Goal: Task Accomplishment & Management: Manage account settings

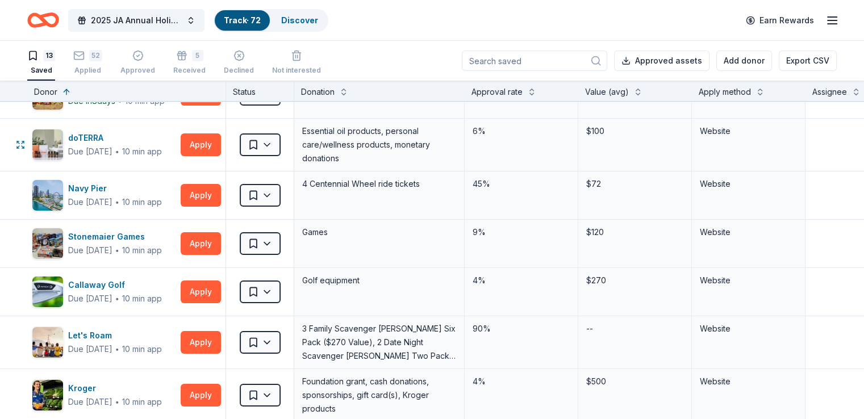
scroll to position [57, 0]
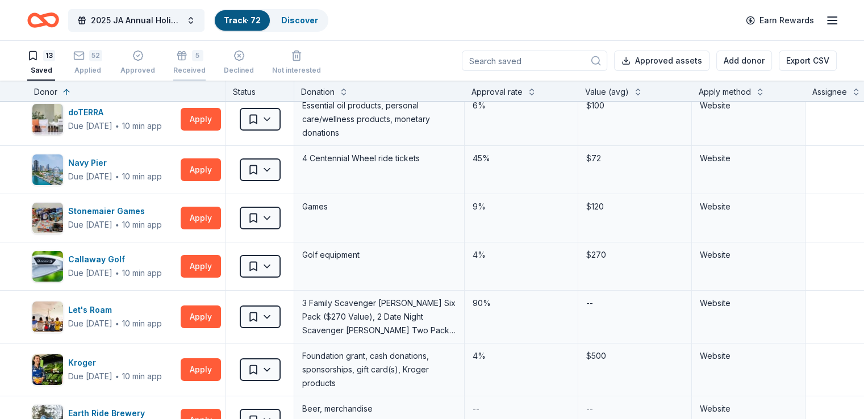
click at [202, 64] on div "5 Received" at bounding box center [189, 62] width 32 height 25
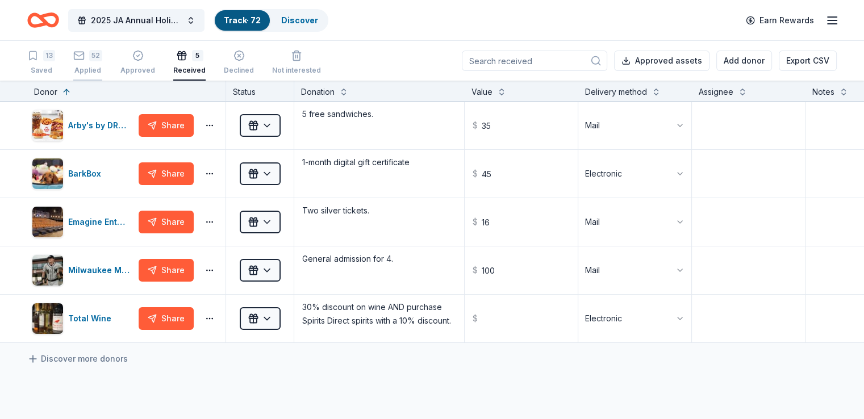
click at [85, 55] on icon "button" at bounding box center [78, 55] width 11 height 11
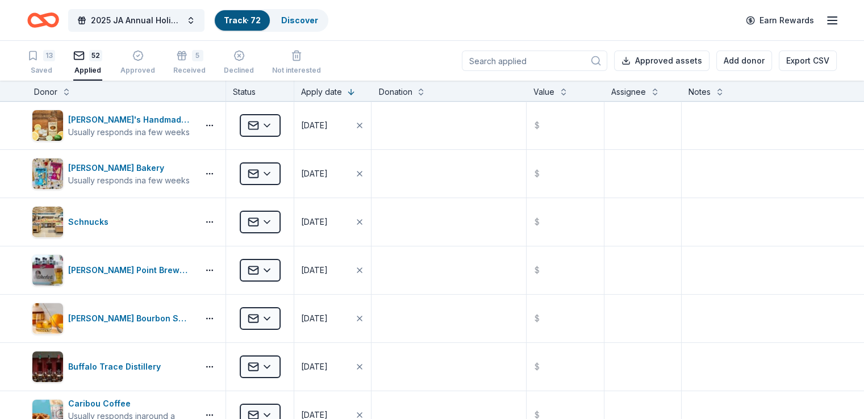
click at [496, 61] on input at bounding box center [534, 61] width 145 height 20
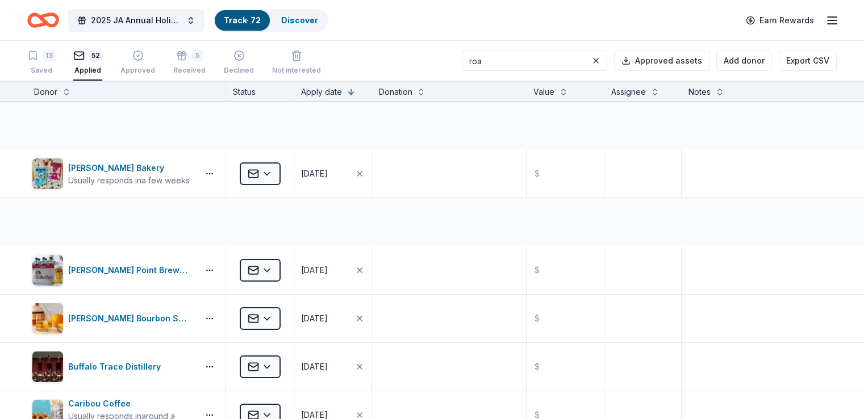
type input "road"
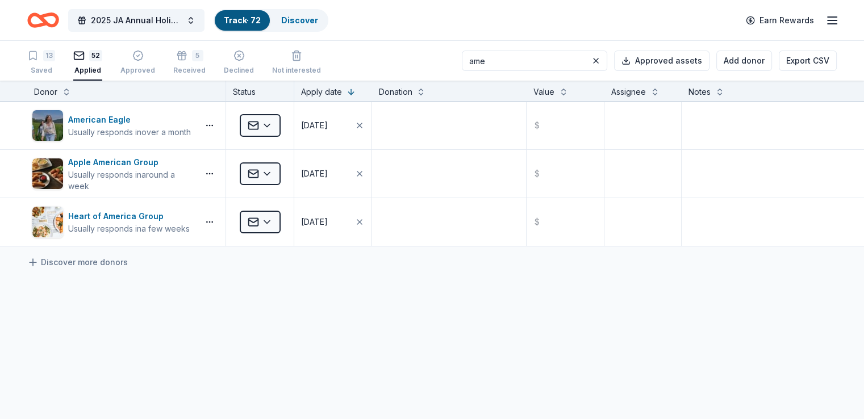
type input "ame"
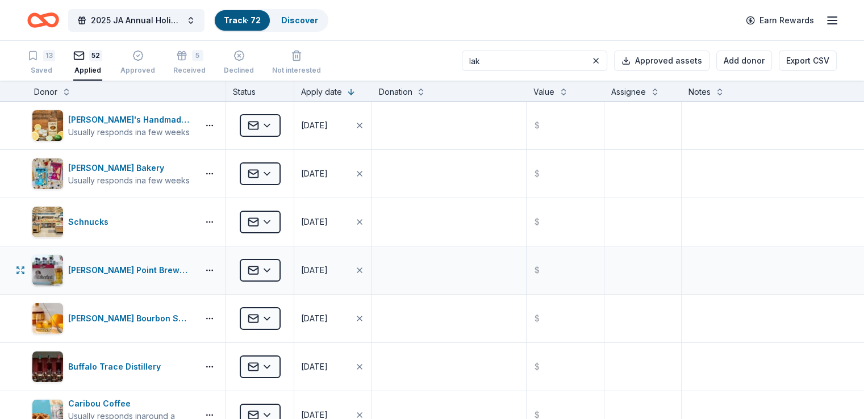
type input "lake"
type input "fr"
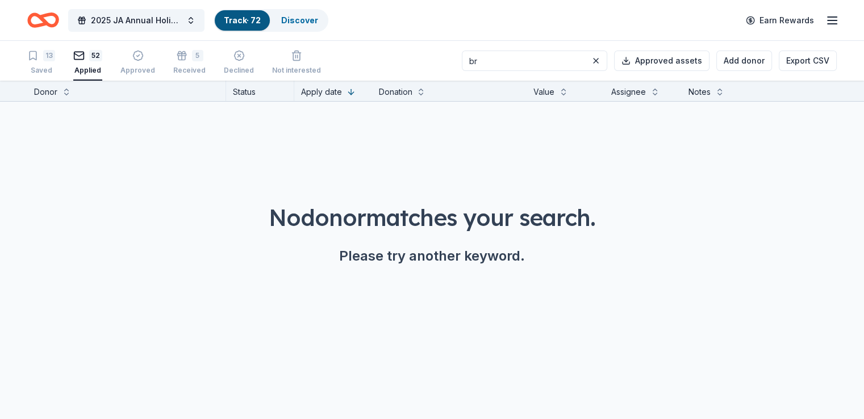
type input "bre"
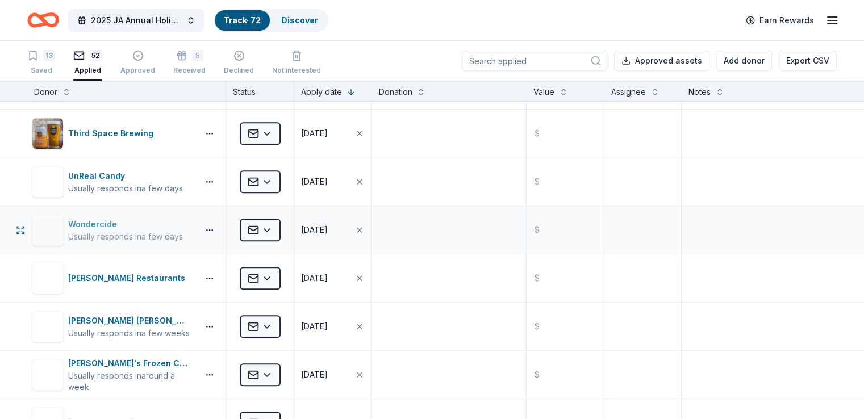
scroll to position [1250, 0]
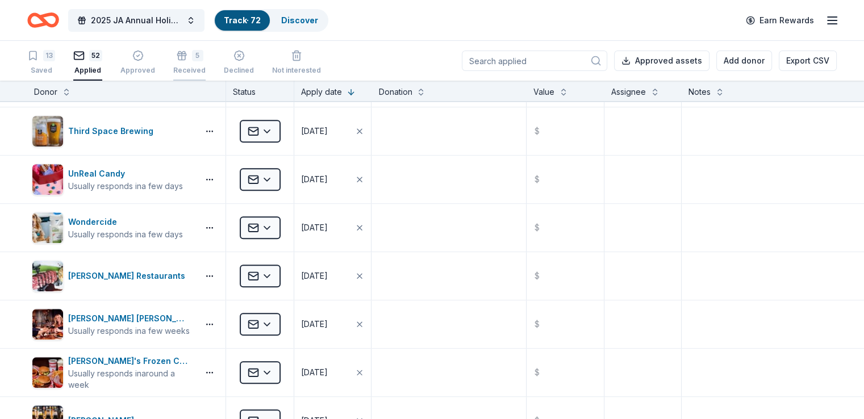
click at [206, 63] on div "5 Received" at bounding box center [189, 62] width 32 height 25
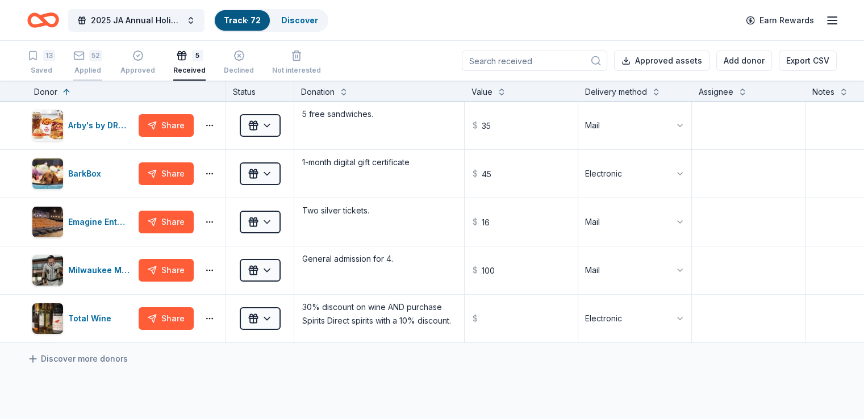
click at [102, 56] on div "52" at bounding box center [95, 55] width 13 height 11
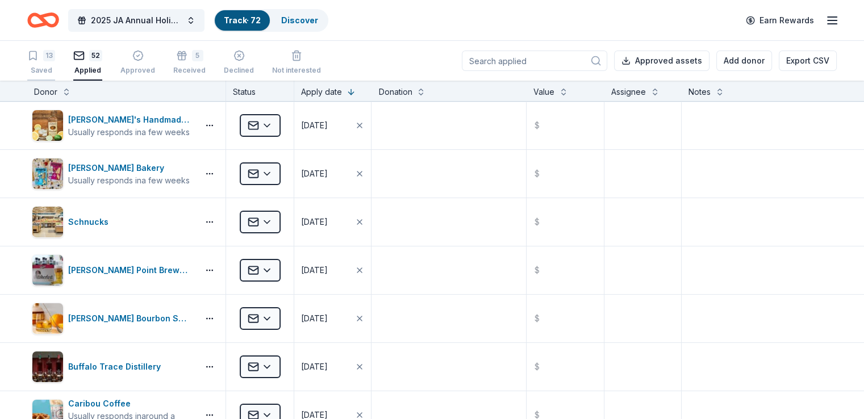
click at [36, 58] on icon "button" at bounding box center [33, 56] width 7 height 9
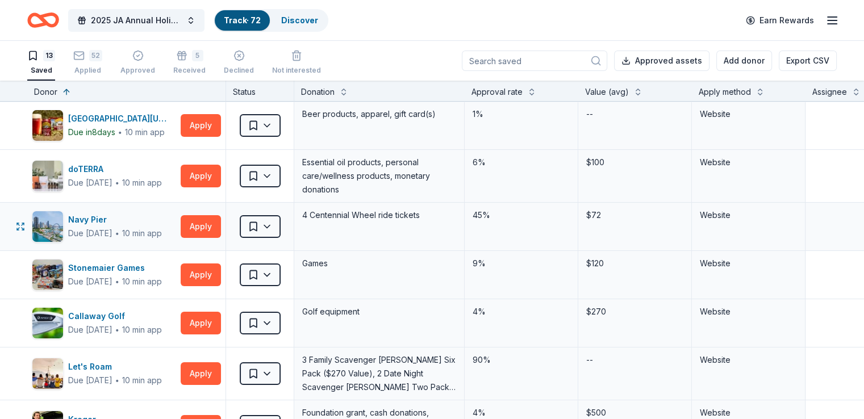
scroll to position [227, 0]
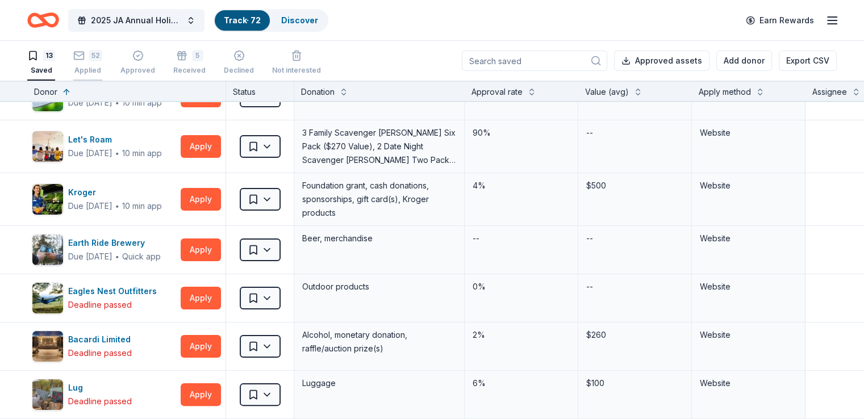
click at [102, 68] on div "Applied" at bounding box center [87, 70] width 29 height 9
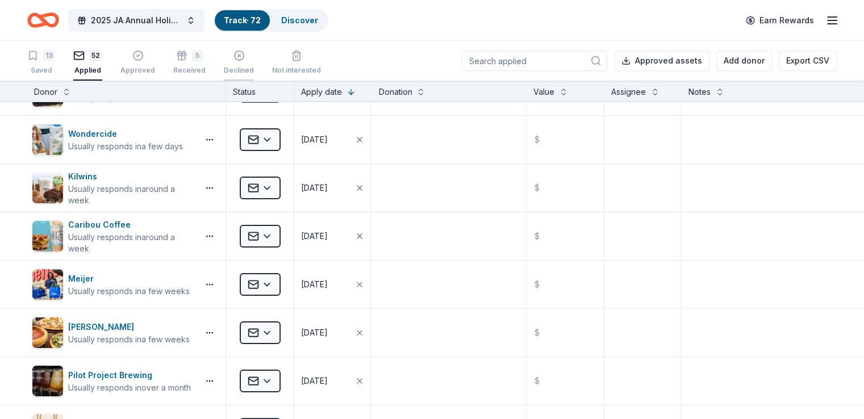
click at [254, 68] on div "Declined" at bounding box center [239, 70] width 30 height 9
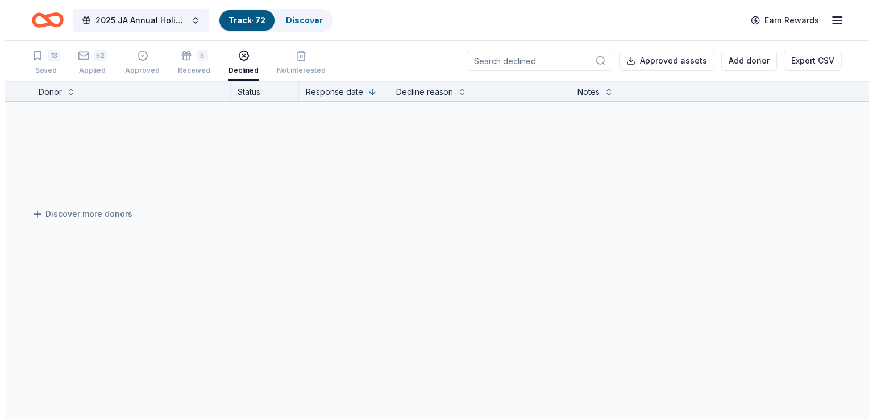
scroll to position [5, 0]
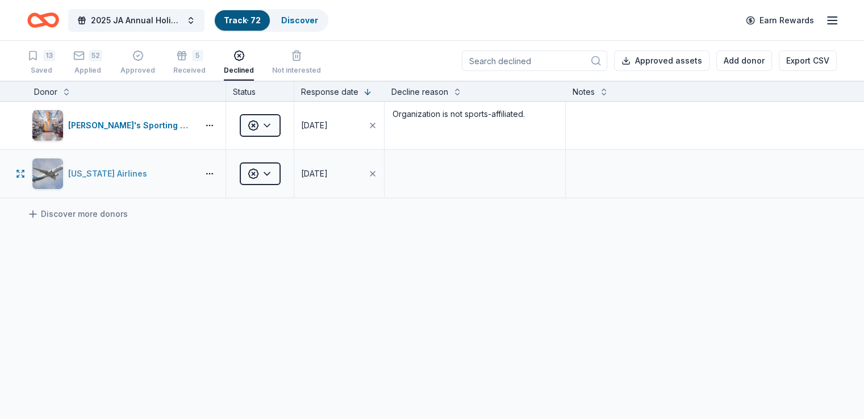
click at [182, 190] on div "Alaska Airlines" at bounding box center [113, 174] width 162 height 32
click at [221, 178] on button "button" at bounding box center [209, 173] width 23 height 9
click at [220, 206] on div "Review donor" at bounding box center [185, 205] width 95 height 20
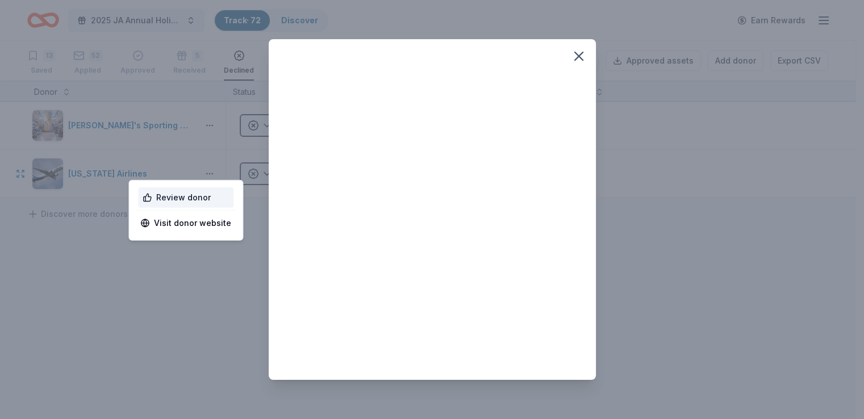
scroll to position [0, 0]
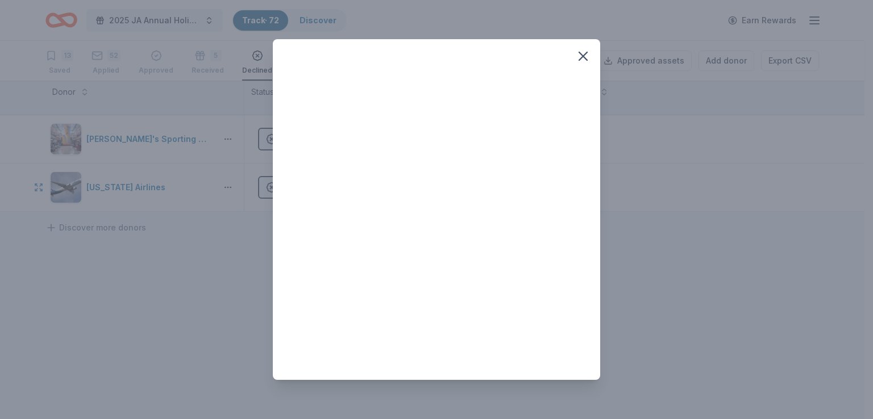
click at [220, 207] on div at bounding box center [436, 209] width 873 height 419
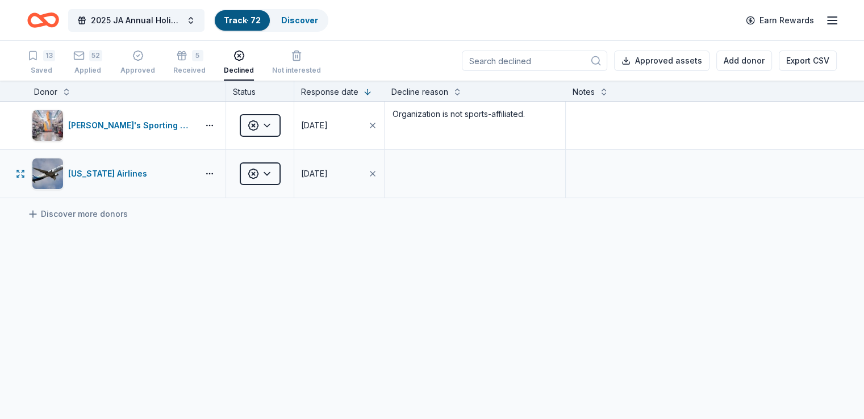
click at [226, 168] on div "Alaska Airlines" at bounding box center [126, 174] width 198 height 48
click at [221, 171] on button "button" at bounding box center [209, 173] width 23 height 9
click at [218, 218] on link "Visit donor website" at bounding box center [185, 224] width 91 height 14
click at [171, 119] on div "[PERSON_NAME]'s Sporting Goods" at bounding box center [131, 126] width 126 height 14
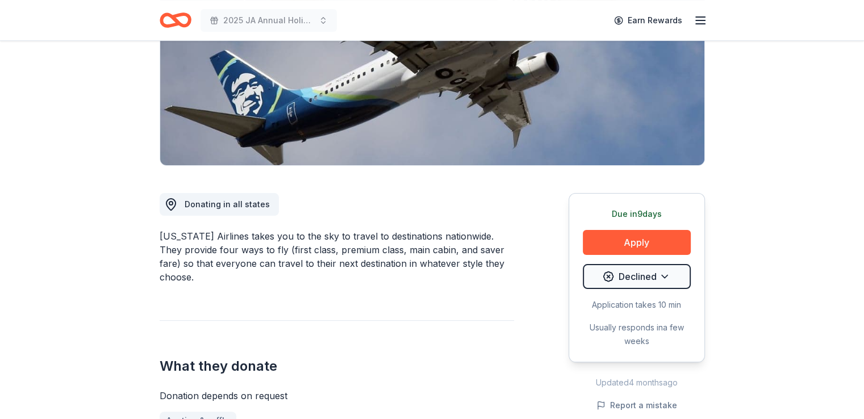
scroll to position [284, 0]
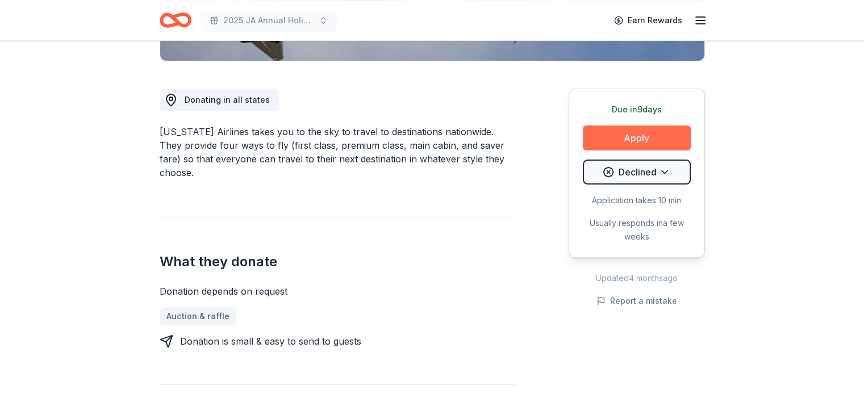
click at [628, 126] on button "Apply" at bounding box center [637, 138] width 108 height 25
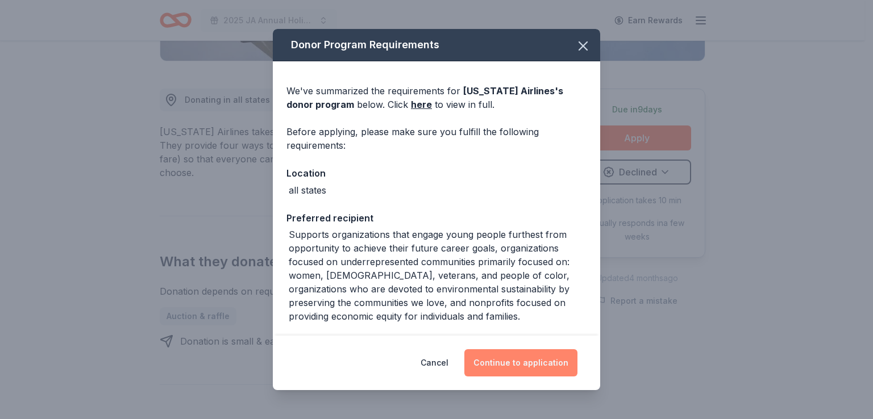
click at [527, 365] on button "Continue to application" at bounding box center [520, 362] width 113 height 27
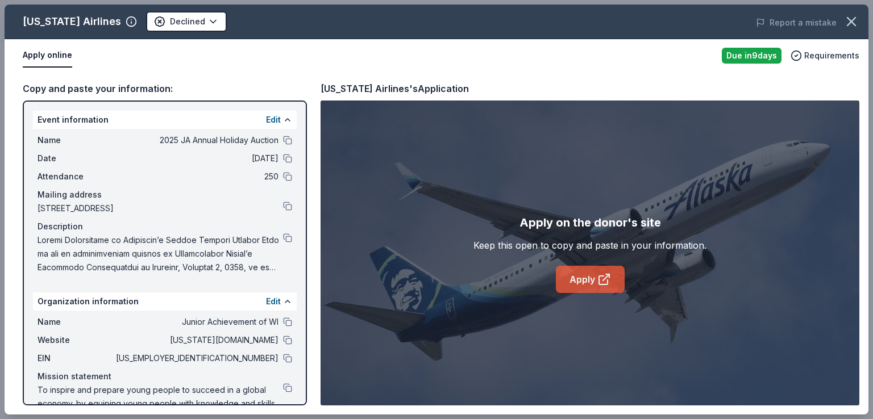
click at [574, 281] on link "Apply" at bounding box center [590, 279] width 69 height 27
click at [0, 41] on div "Alaska Airlines Declined Report a mistake Apply online Due in 9 days Requiremen…" at bounding box center [436, 209] width 873 height 419
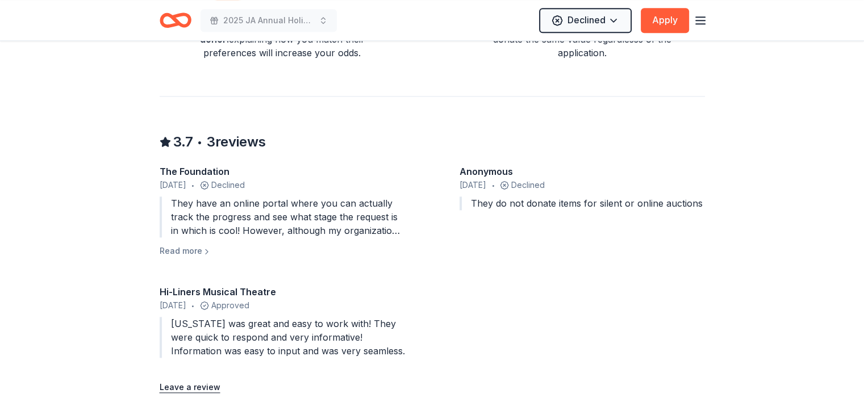
scroll to position [1307, 0]
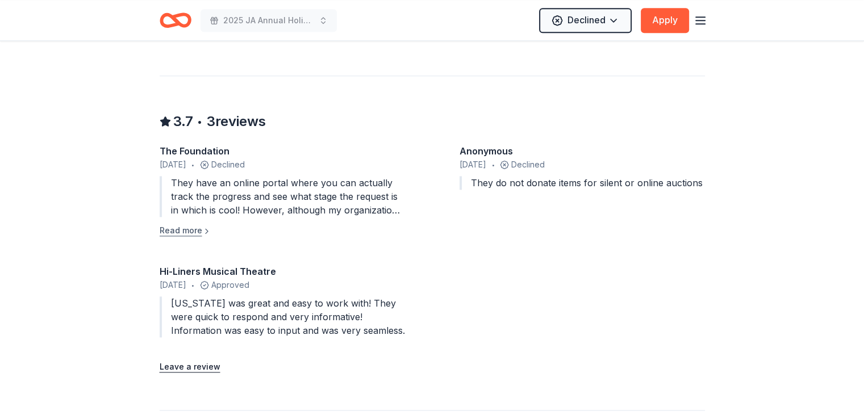
drag, startPoint x: 200, startPoint y: 210, endPoint x: 200, endPoint y: 217, distance: 6.3
click at [200, 224] on button "Read more" at bounding box center [186, 231] width 52 height 14
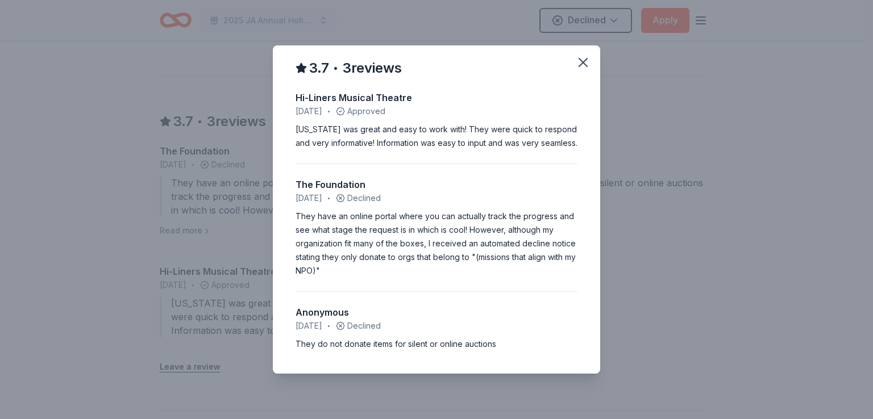
click at [210, 198] on div "3.7 • 3 reviews Hi-Liners Musical Theatre February 2023 • Approved Alaska was g…" at bounding box center [436, 209] width 873 height 419
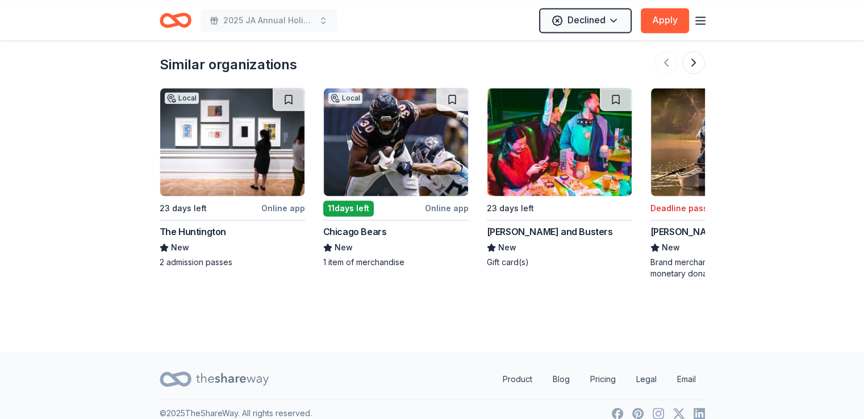
scroll to position [1528, 0]
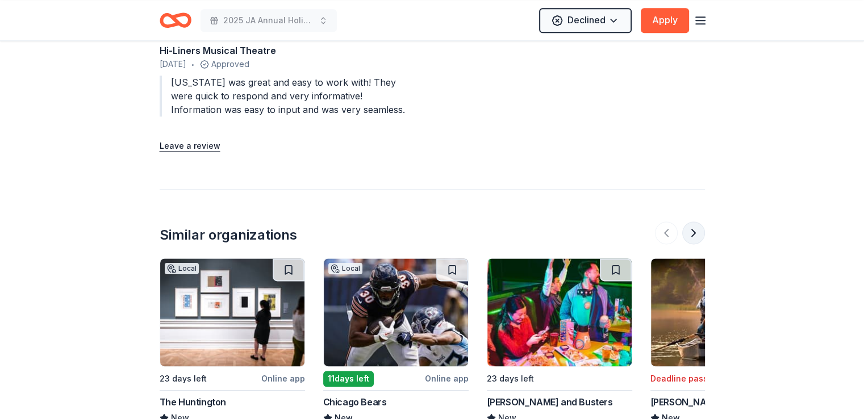
click at [689, 223] on button at bounding box center [693, 233] width 23 height 23
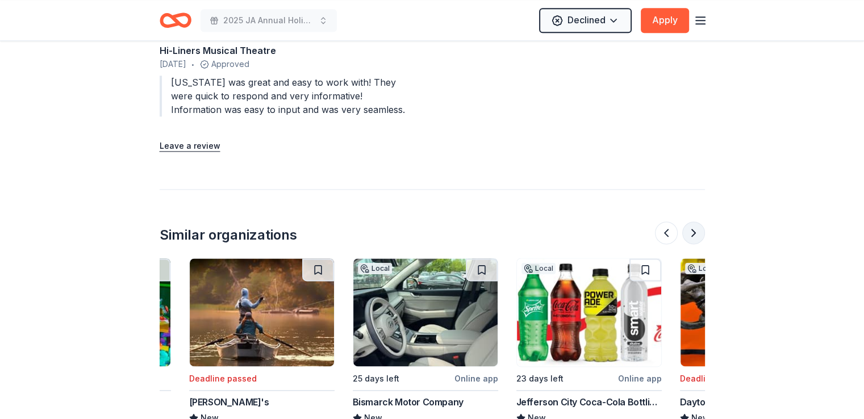
scroll to position [0, 491]
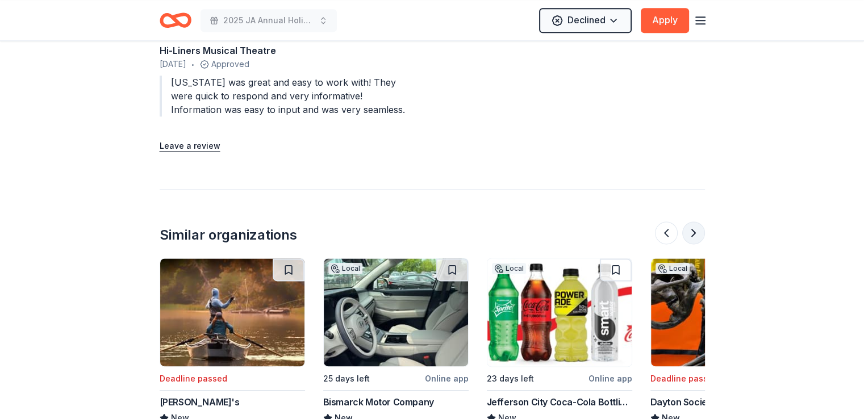
click at [685, 222] on button at bounding box center [693, 233] width 23 height 23
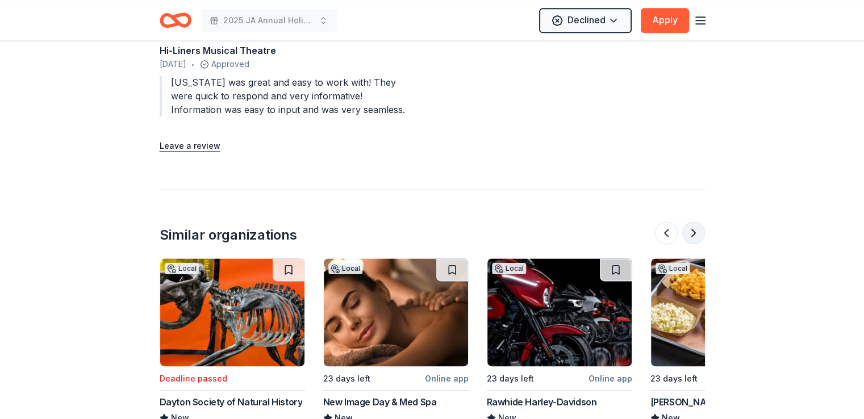
click at [685, 222] on button at bounding box center [693, 233] width 23 height 23
